Goal: Transaction & Acquisition: Purchase product/service

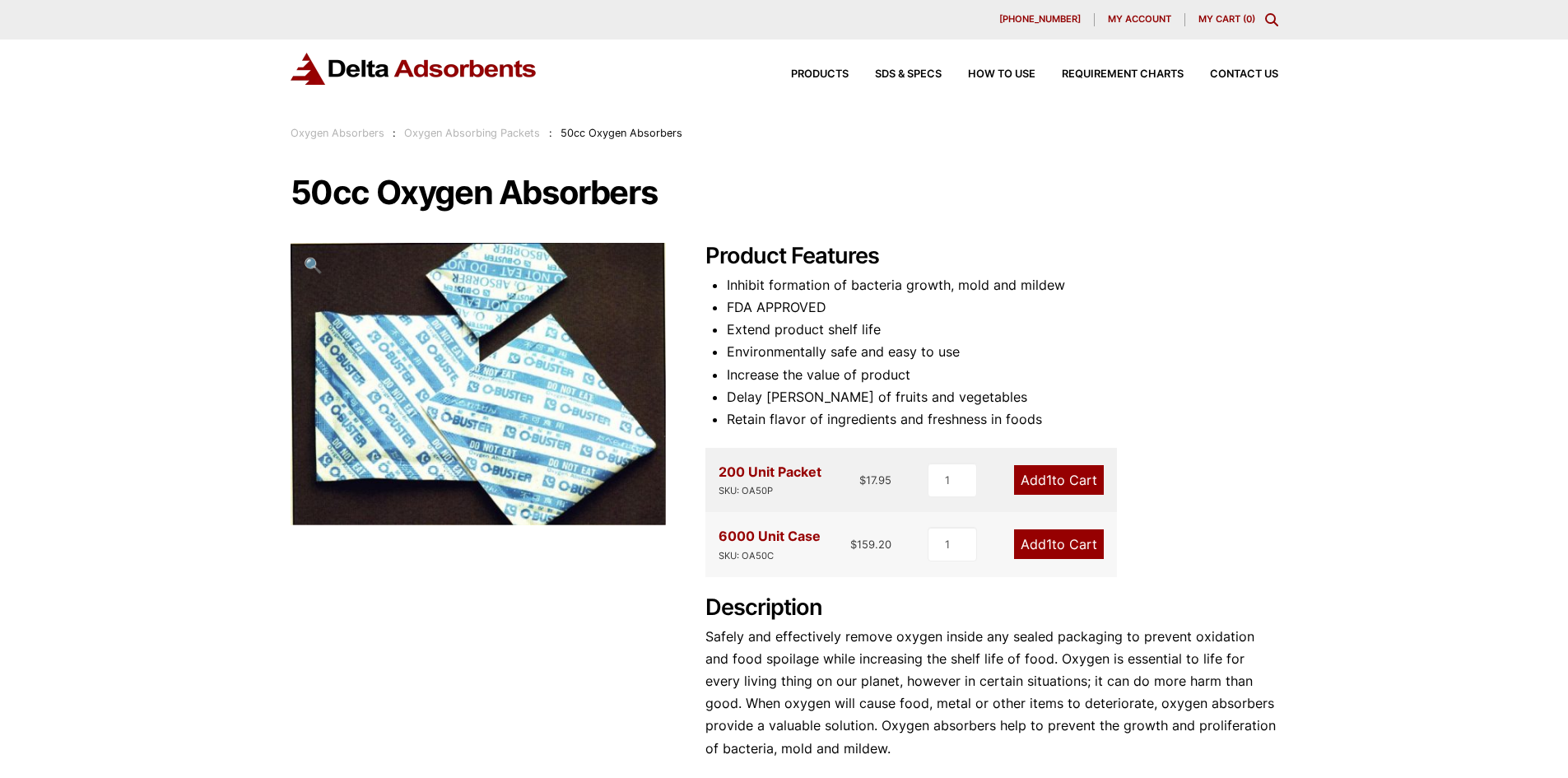
click at [481, 136] on link "Oxygen Absorbing Packets" at bounding box center [472, 133] width 136 height 13
click at [807, 75] on span "Products" at bounding box center [818, 74] width 57 height 11
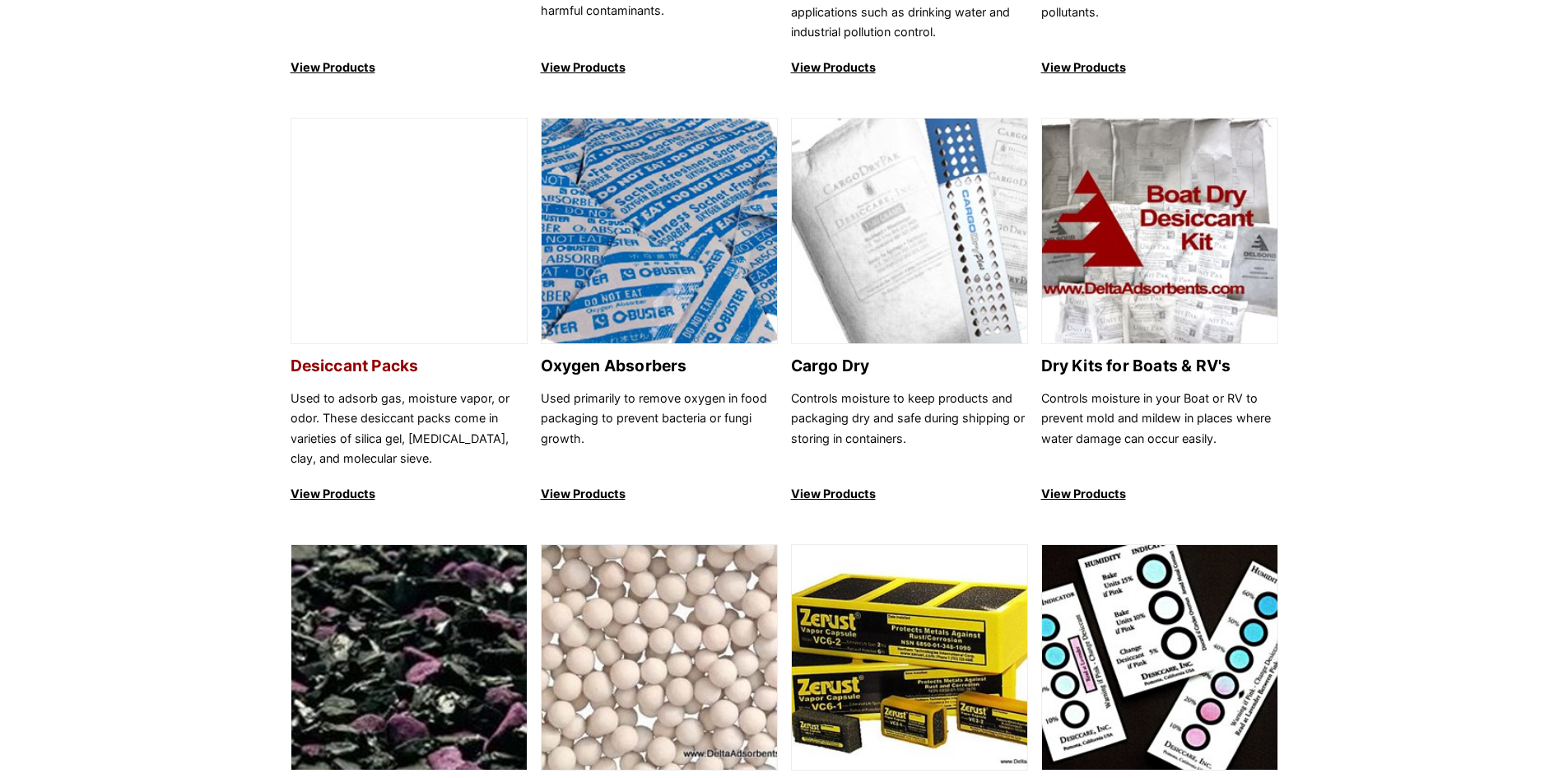
scroll to position [988, 0]
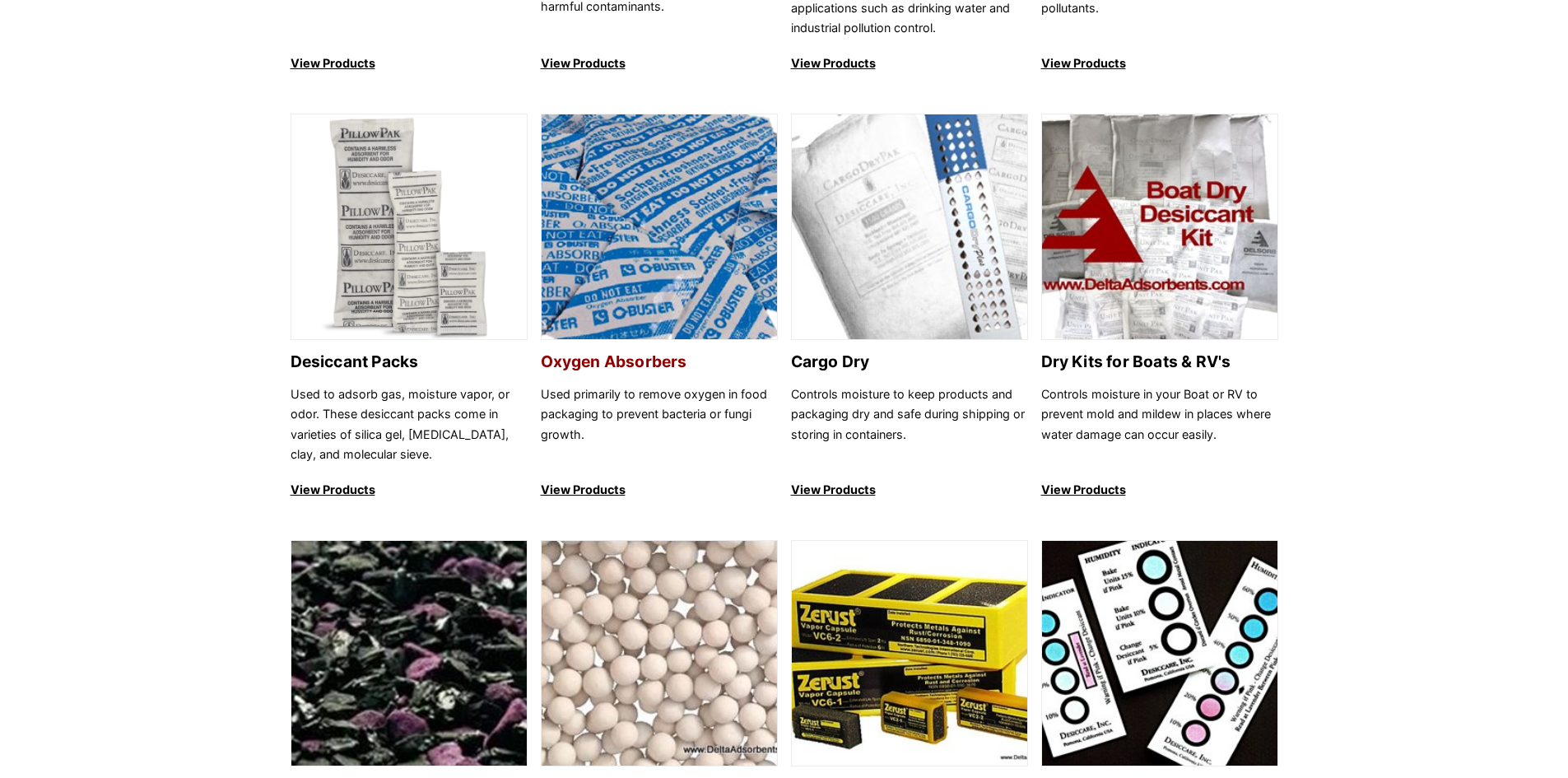
click at [573, 486] on p "View Products" at bounding box center [659, 490] width 237 height 20
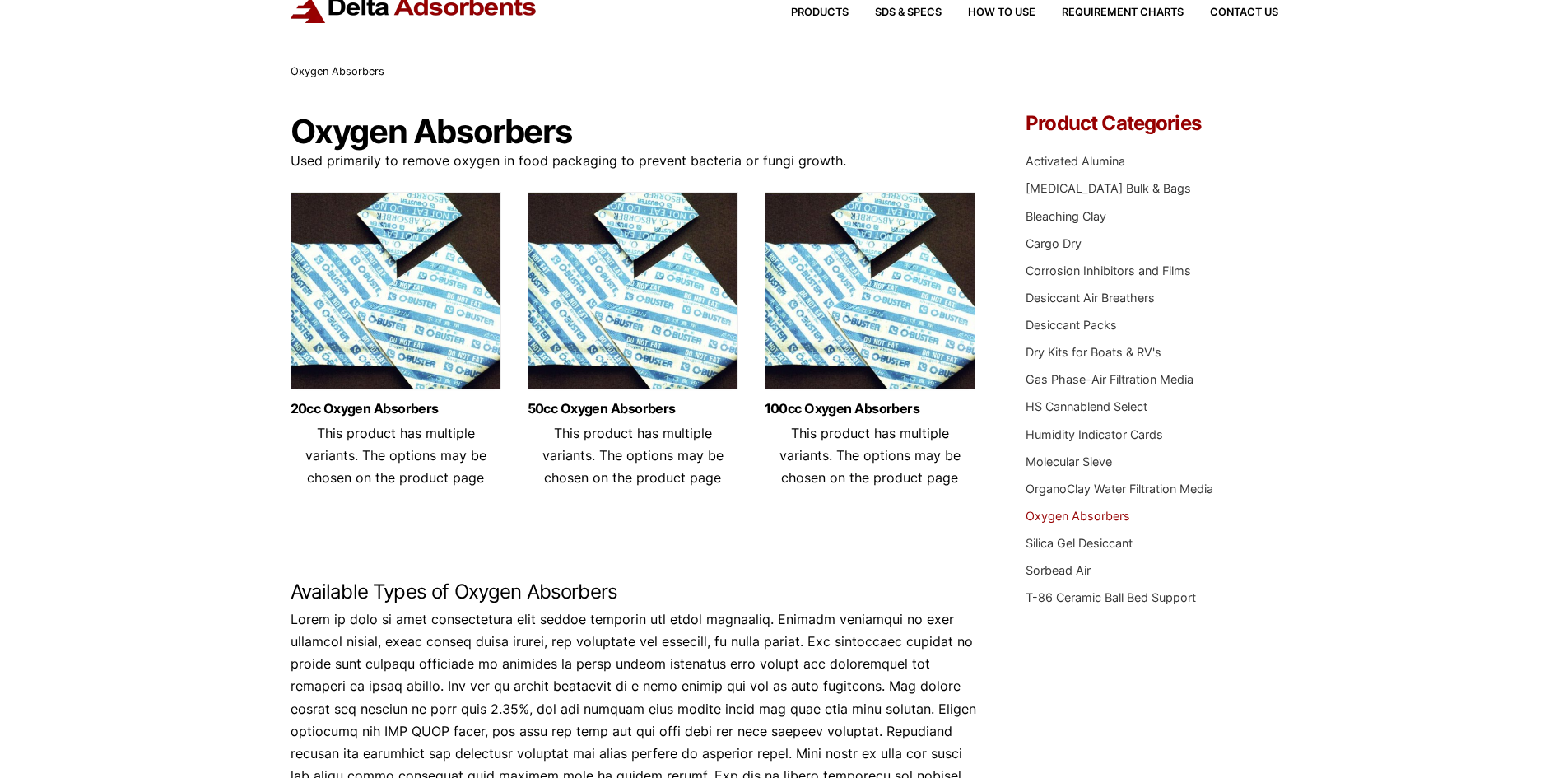
scroll to position [58, 0]
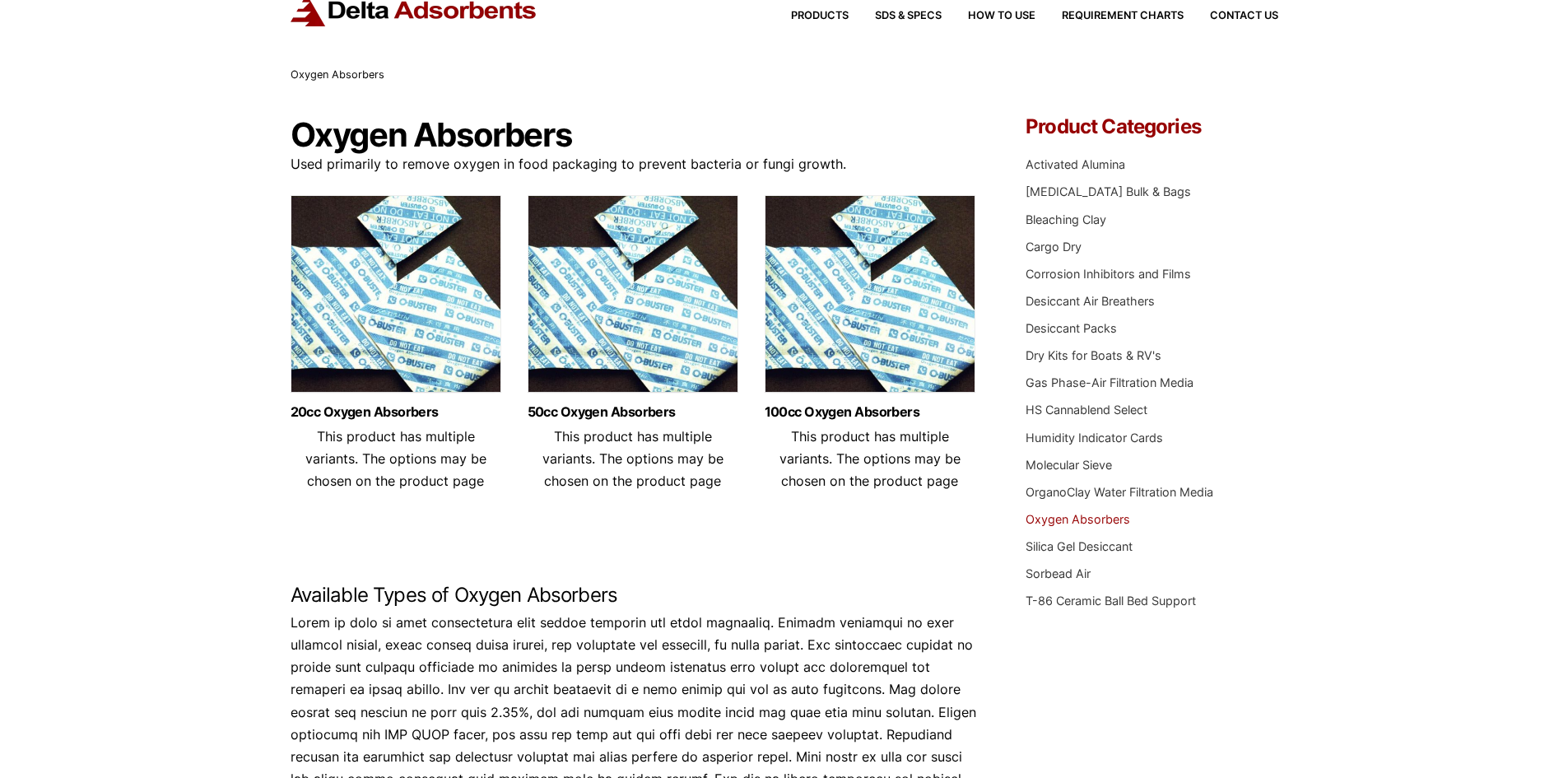
click at [1057, 520] on link "Oxygen Absorbers" at bounding box center [1077, 518] width 104 height 14
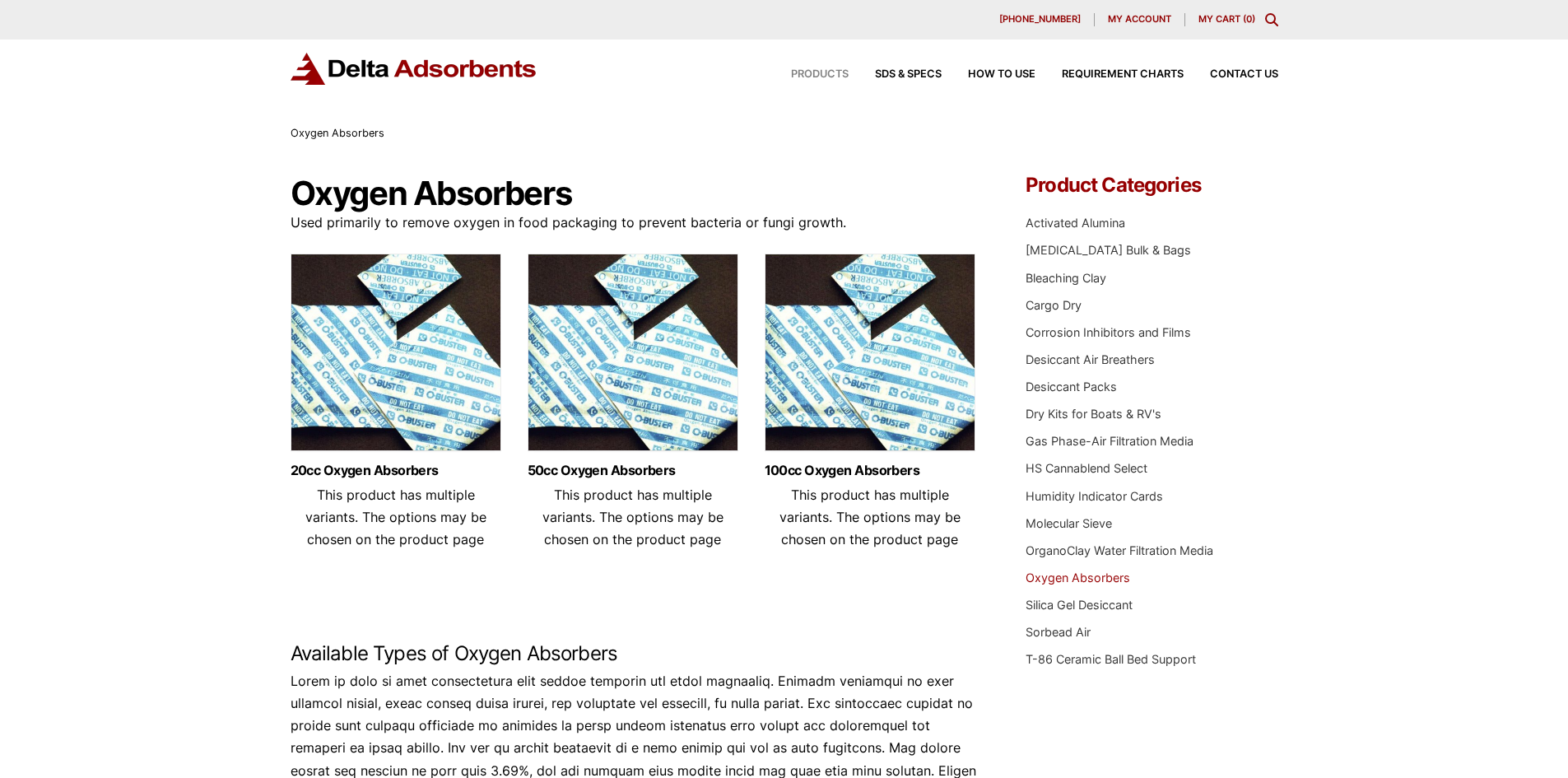
click at [807, 70] on span "Products" at bounding box center [818, 74] width 57 height 11
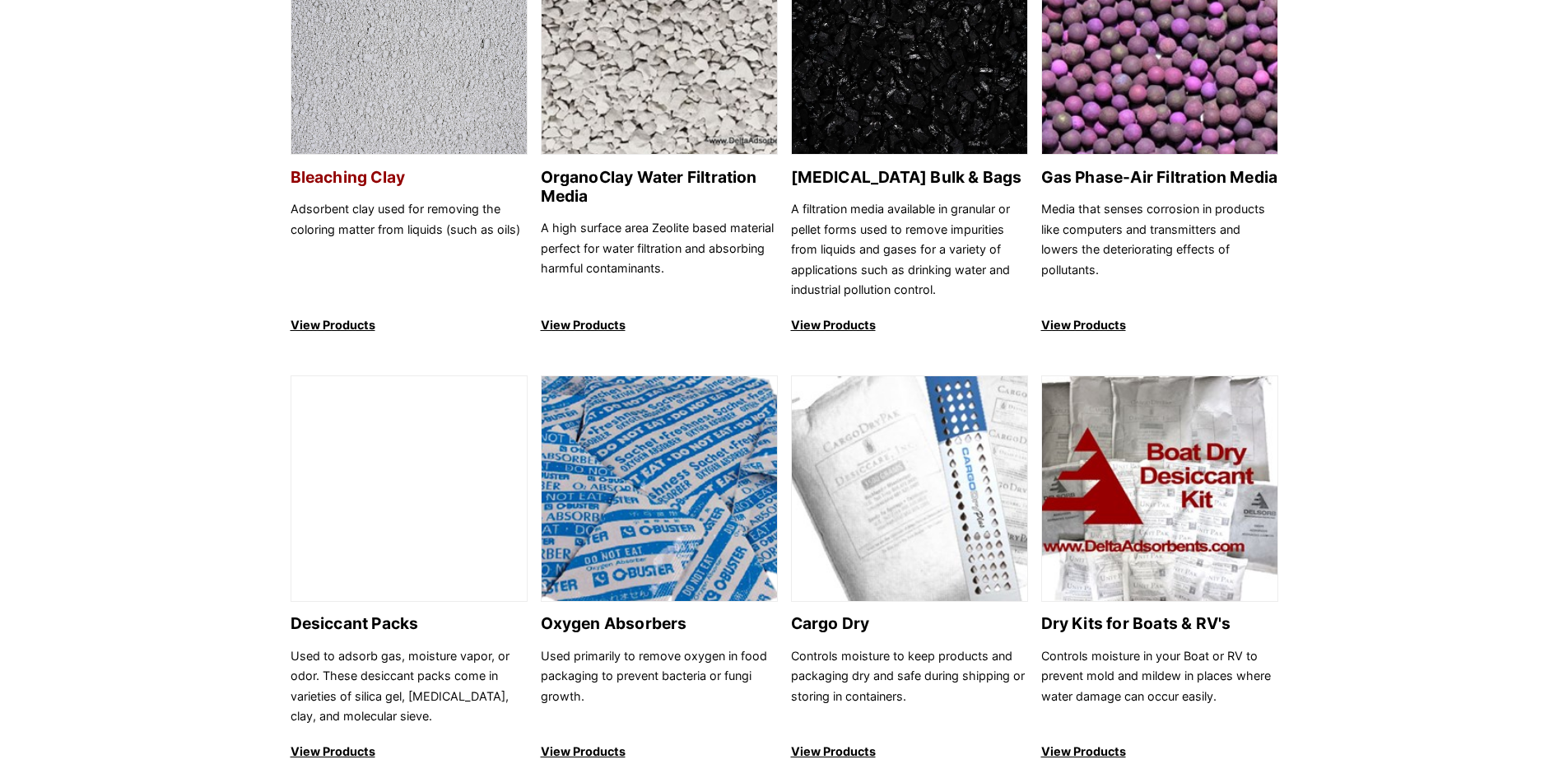
scroll to position [823, 0]
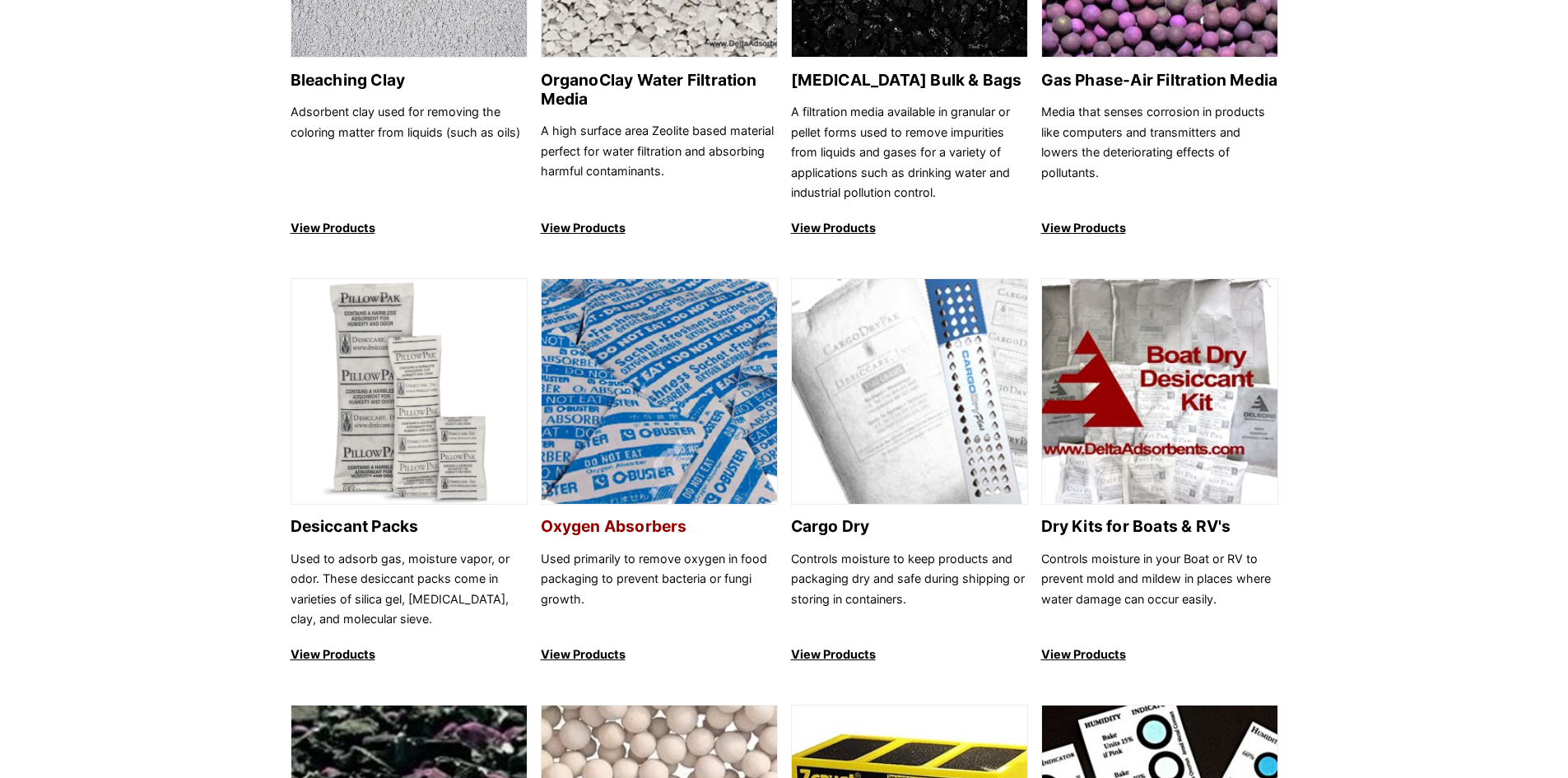
click at [672, 518] on h2 "Oxygen Absorbers" at bounding box center [659, 526] width 237 height 19
